Goal: Find specific page/section: Find specific page/section

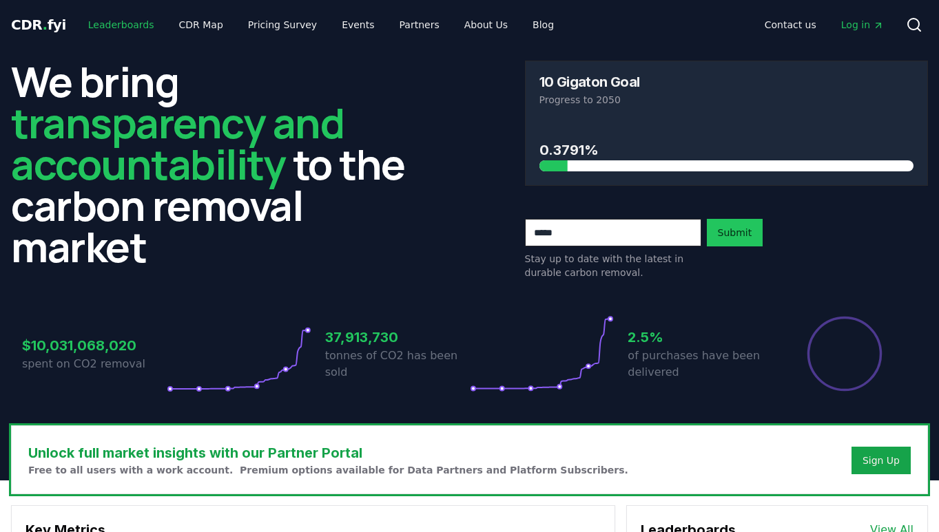
click at [121, 25] on link "Leaderboards" at bounding box center [121, 24] width 88 height 25
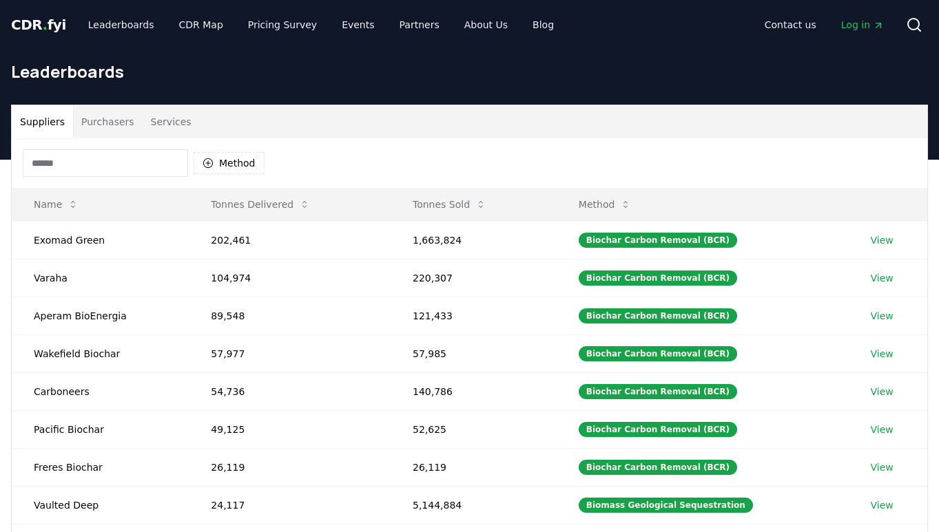
click at [113, 117] on button "Purchasers" at bounding box center [108, 121] width 70 height 33
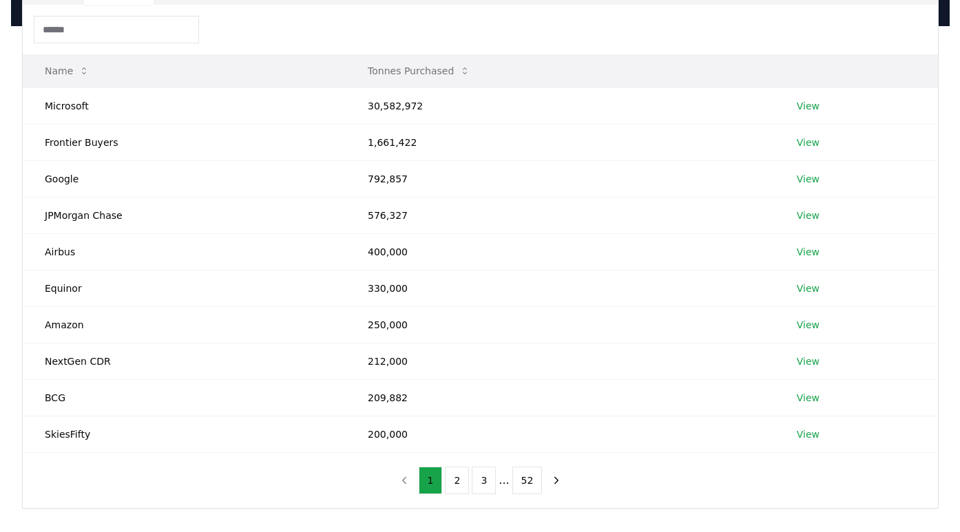
scroll to position [148, 0]
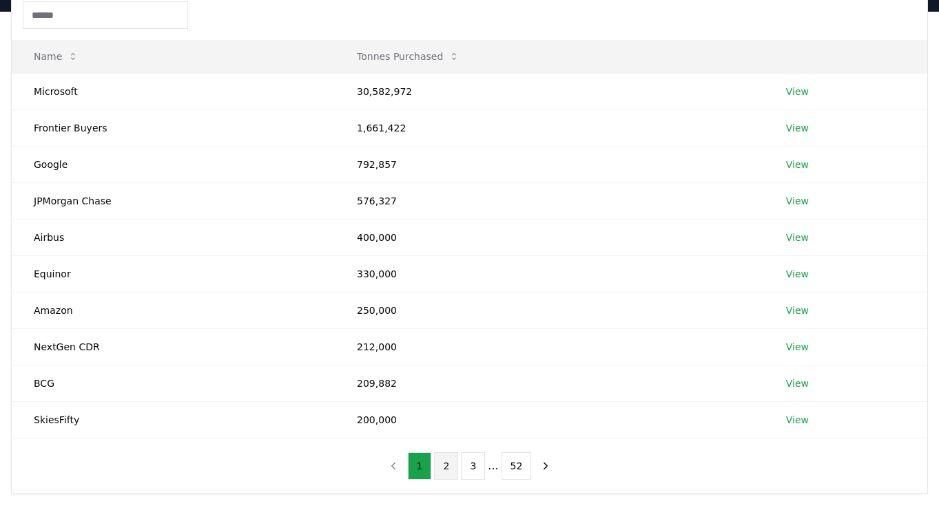
click at [448, 470] on button "2" at bounding box center [446, 466] width 24 height 28
